Goal: Information Seeking & Learning: Understand process/instructions

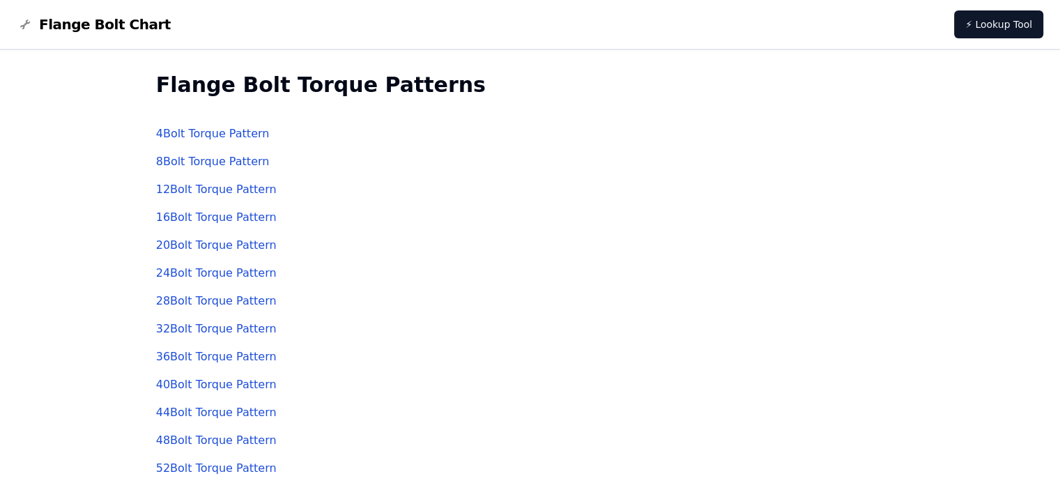
click at [203, 161] on link "8 Bolt Torque Pattern" at bounding box center [213, 161] width 114 height 13
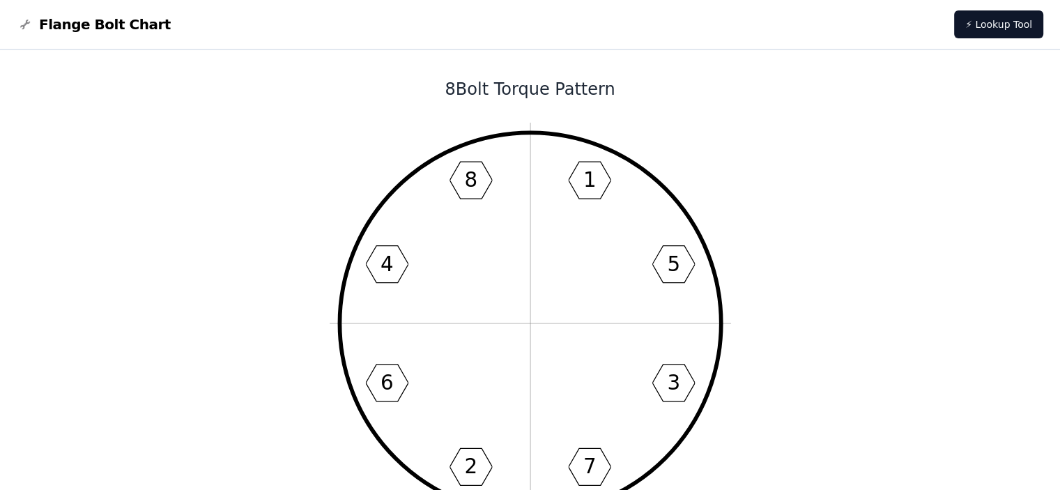
click at [584, 178] on text "1" at bounding box center [588, 180] width 13 height 24
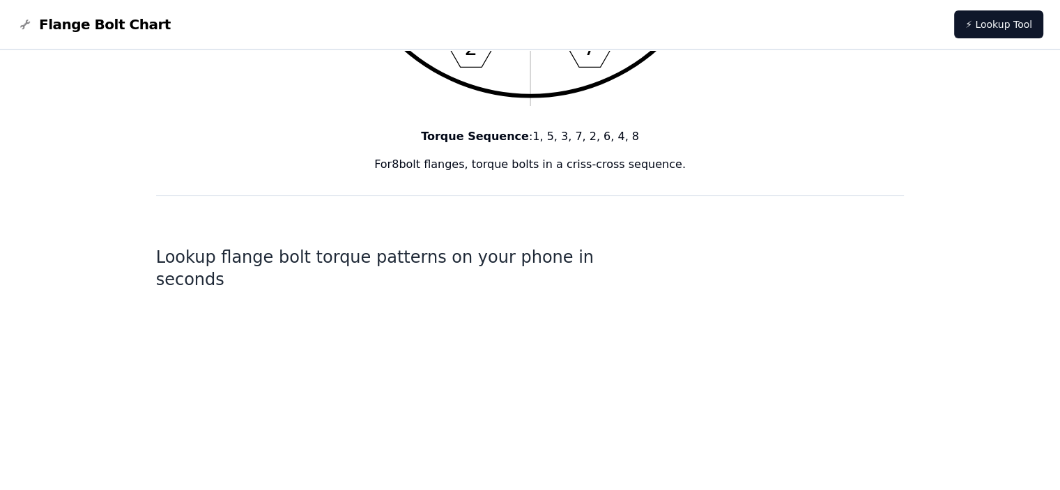
scroll to position [766, 0]
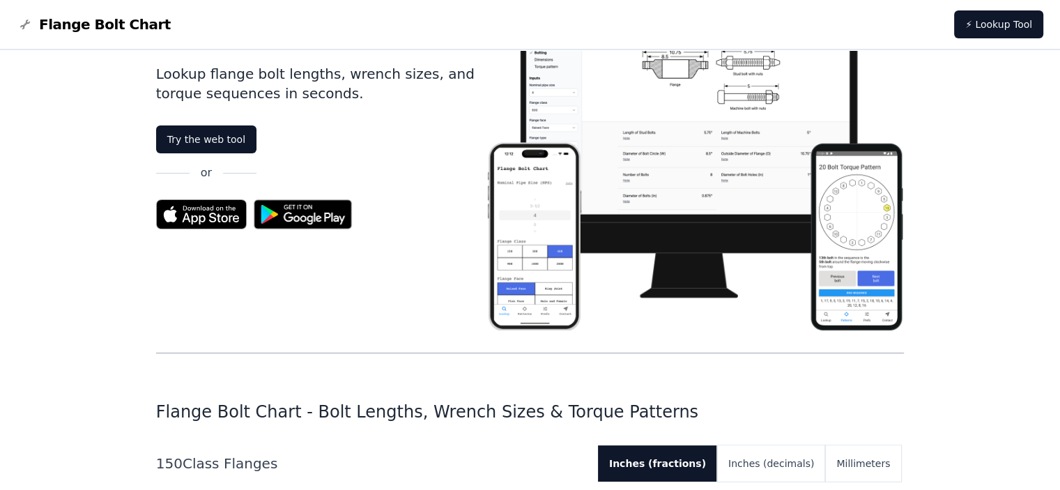
scroll to position [348, 0]
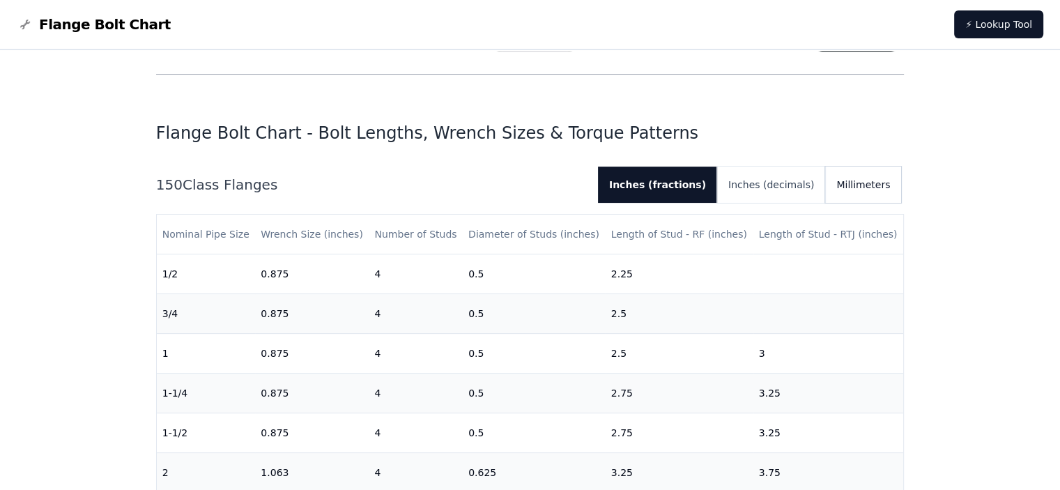
click at [835, 179] on button "Millimeters" at bounding box center [863, 184] width 76 height 36
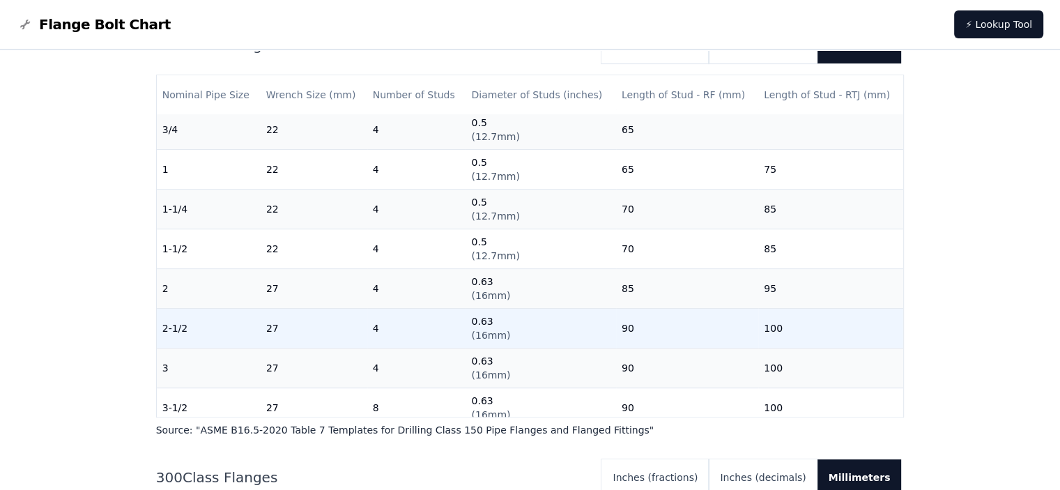
scroll to position [70, 0]
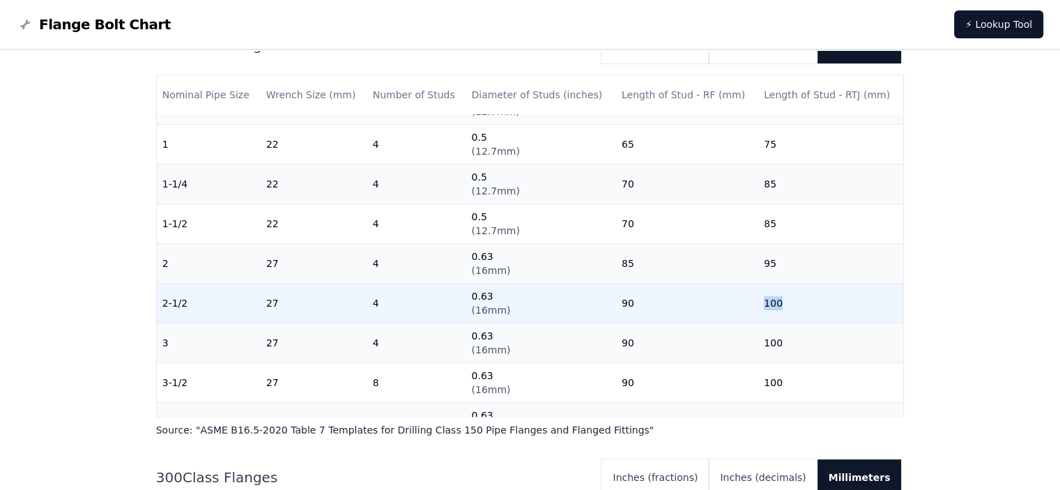
drag, startPoint x: 752, startPoint y: 305, endPoint x: 805, endPoint y: 305, distance: 52.2
click at [805, 305] on td "100" at bounding box center [830, 304] width 145 height 40
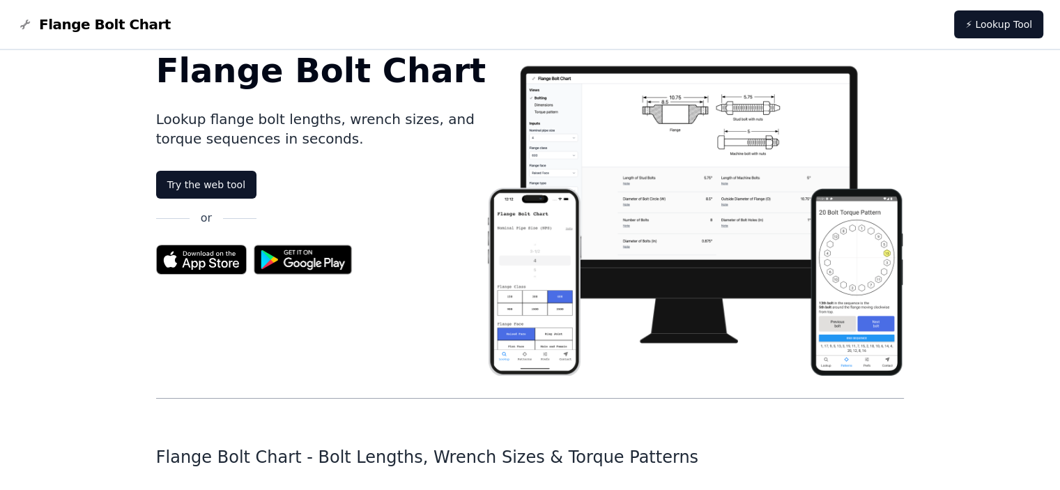
scroll to position [0, 0]
